Goal: Navigation & Orientation: Go to known website

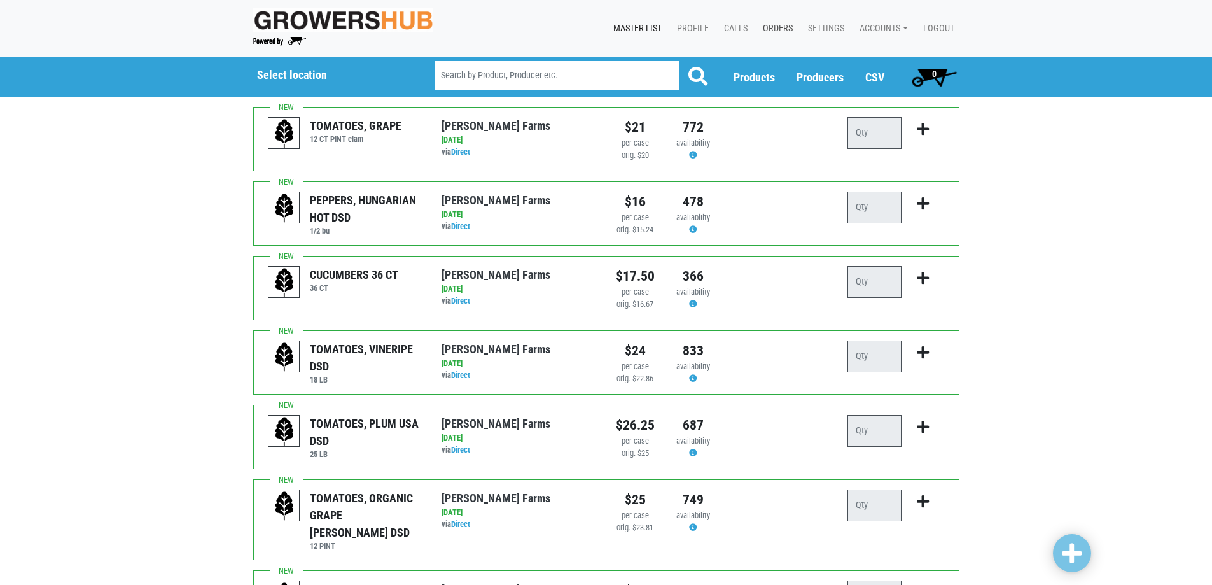
click at [771, 21] on link "Orders" at bounding box center [775, 29] width 45 height 24
click at [894, 27] on link "Accounts" at bounding box center [882, 29] width 64 height 24
click at [892, 54] on link "Karin Reeves (Tops Markets Growers Hub)" at bounding box center [957, 57] width 215 height 19
